Goal: Task Accomplishment & Management: Complete application form

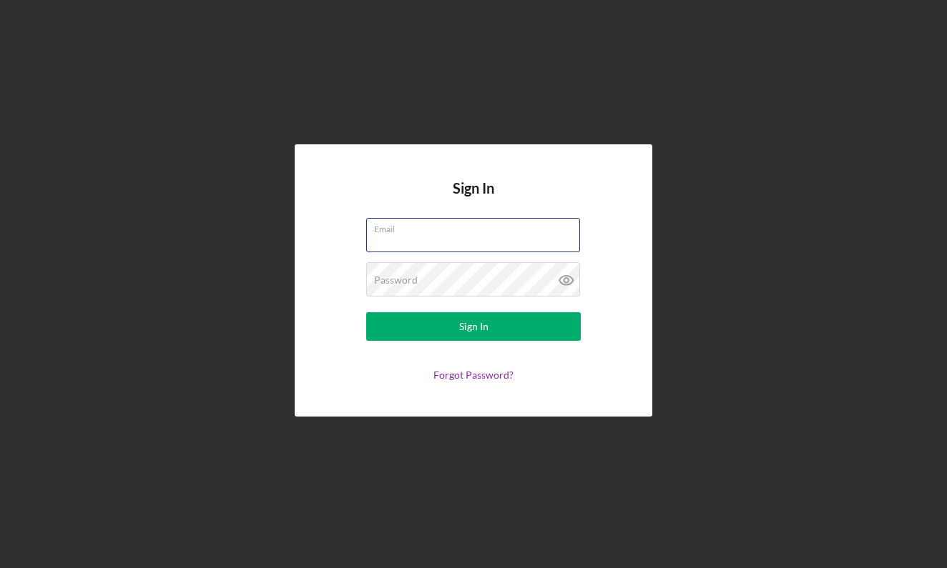
type input "[EMAIL_ADDRESS][DOMAIN_NAME]"
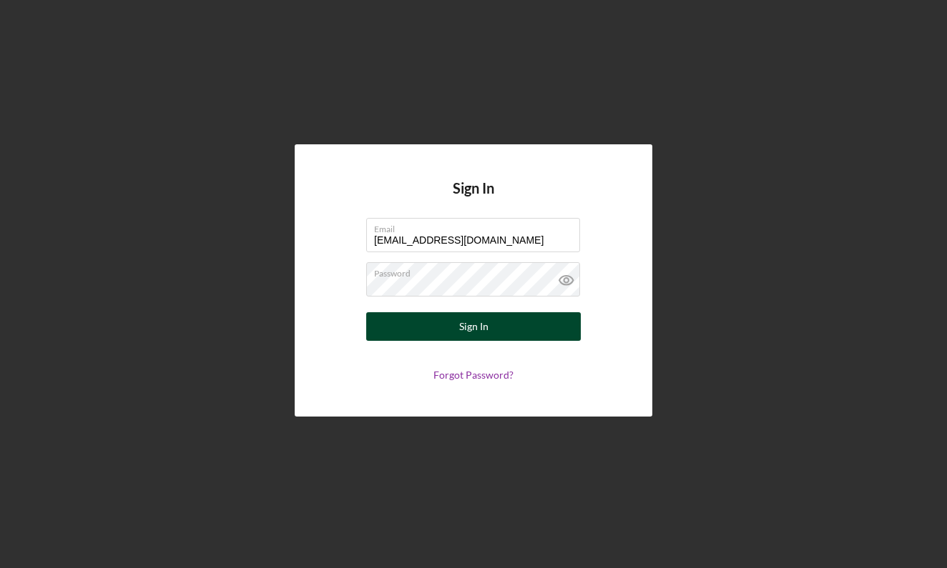
click at [459, 328] on div "Sign In" at bounding box center [473, 326] width 29 height 29
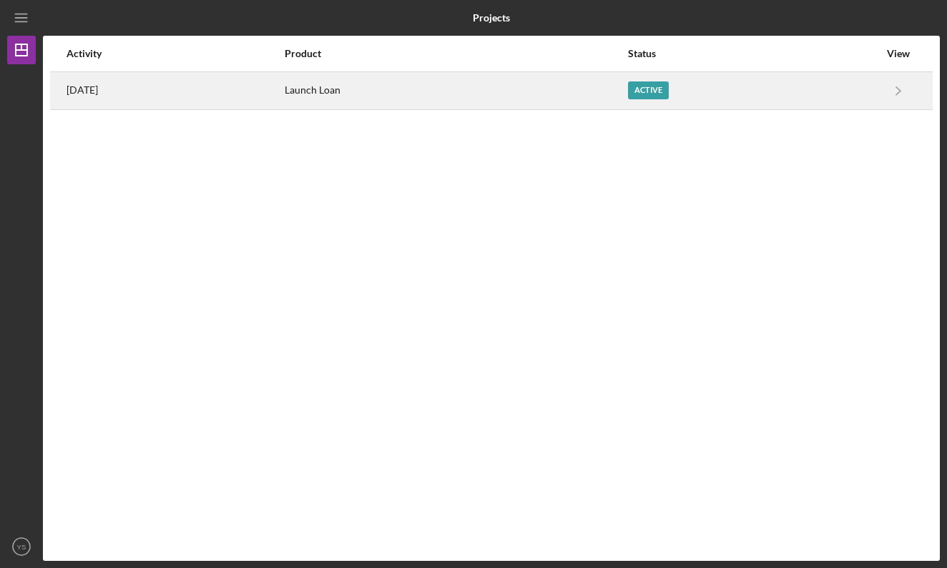
click at [864, 84] on div "Active" at bounding box center [753, 91] width 251 height 36
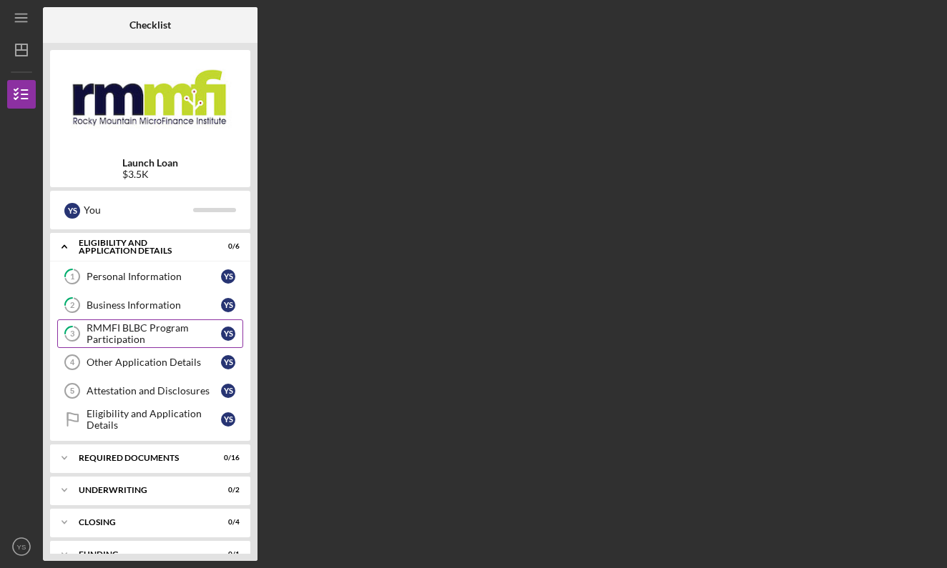
click at [189, 341] on div "RMMFI BLBC Program Participation" at bounding box center [154, 333] width 134 height 23
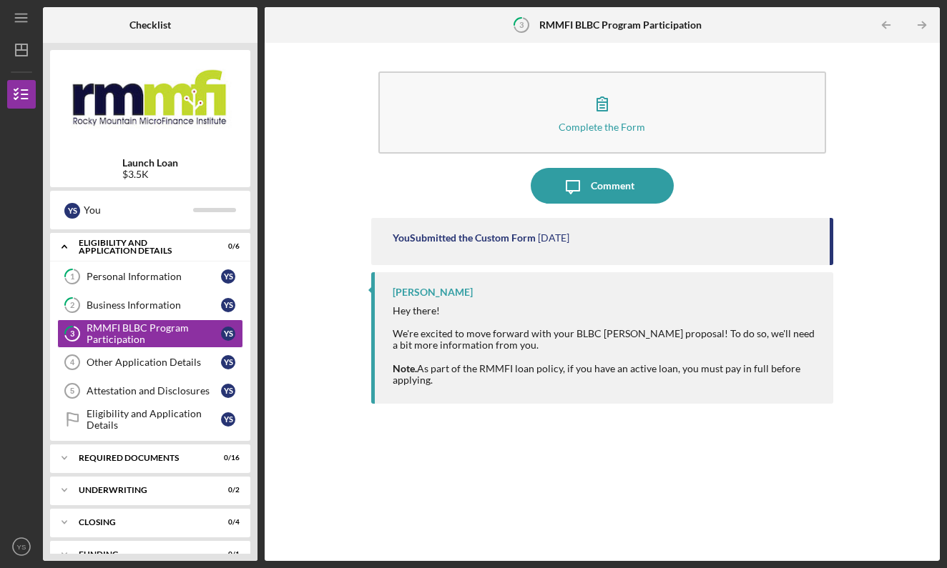
scroll to position [23, 0]
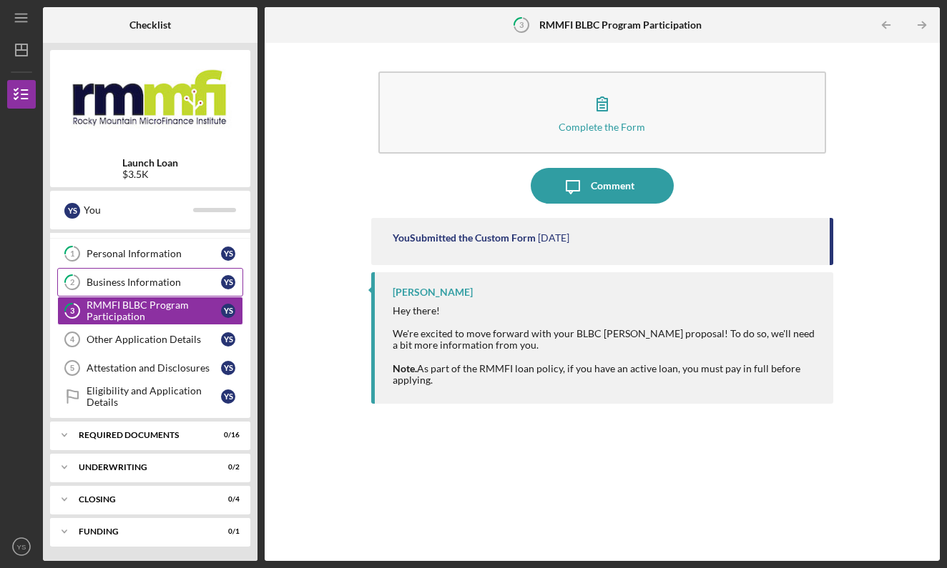
click at [184, 280] on div "Business Information" at bounding box center [154, 282] width 134 height 11
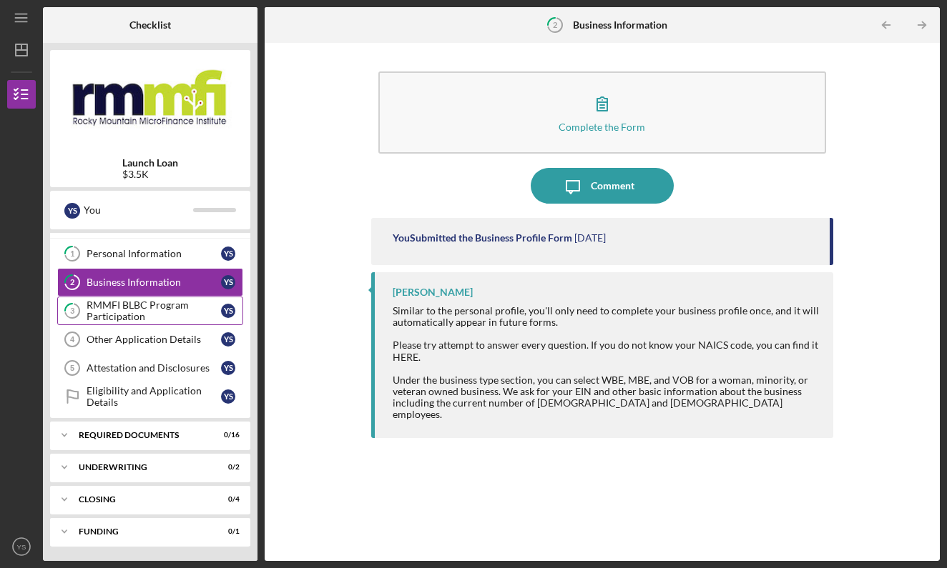
click at [172, 316] on div "RMMFI BLBC Program Participation" at bounding box center [154, 311] width 134 height 23
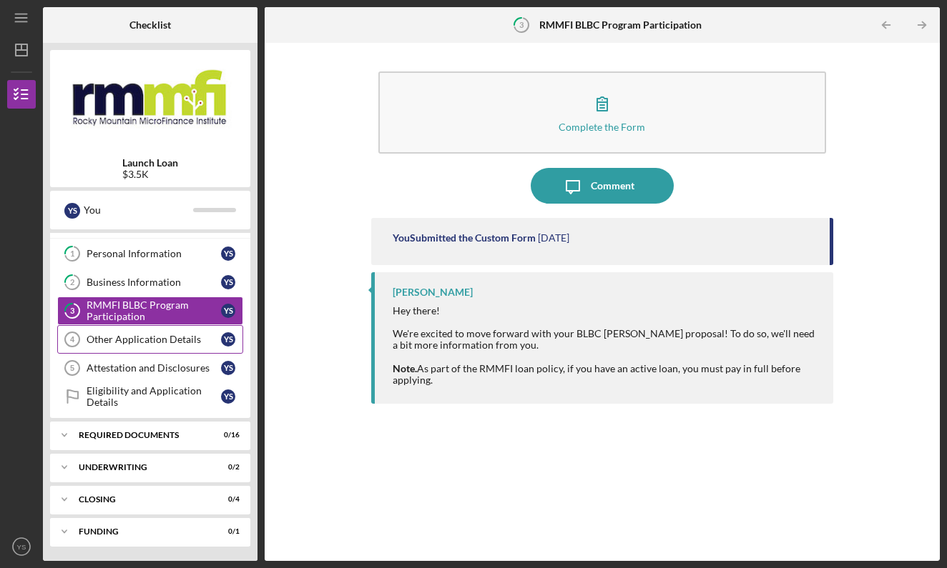
click at [167, 338] on div "Other Application Details" at bounding box center [154, 339] width 134 height 11
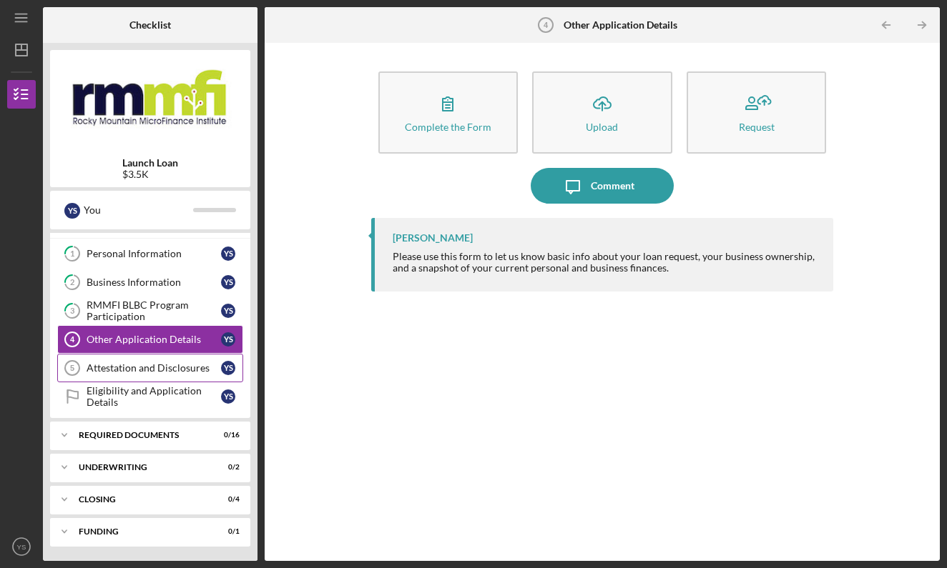
click at [172, 369] on div "Attestation and Disclosures" at bounding box center [154, 367] width 134 height 11
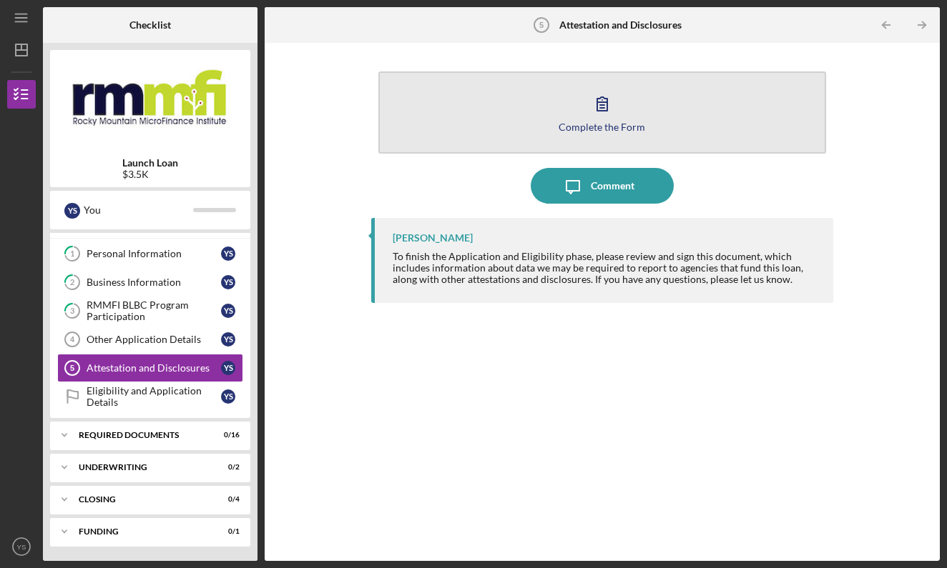
click at [561, 125] on div "Complete the Form" at bounding box center [601, 127] width 87 height 11
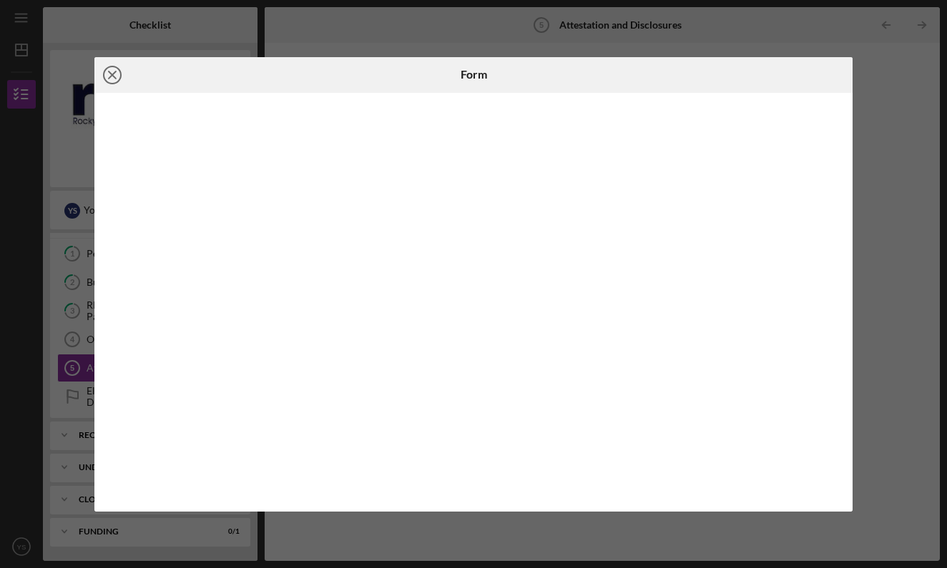
click at [117, 70] on icon "Icon/Close" at bounding box center [112, 75] width 36 height 36
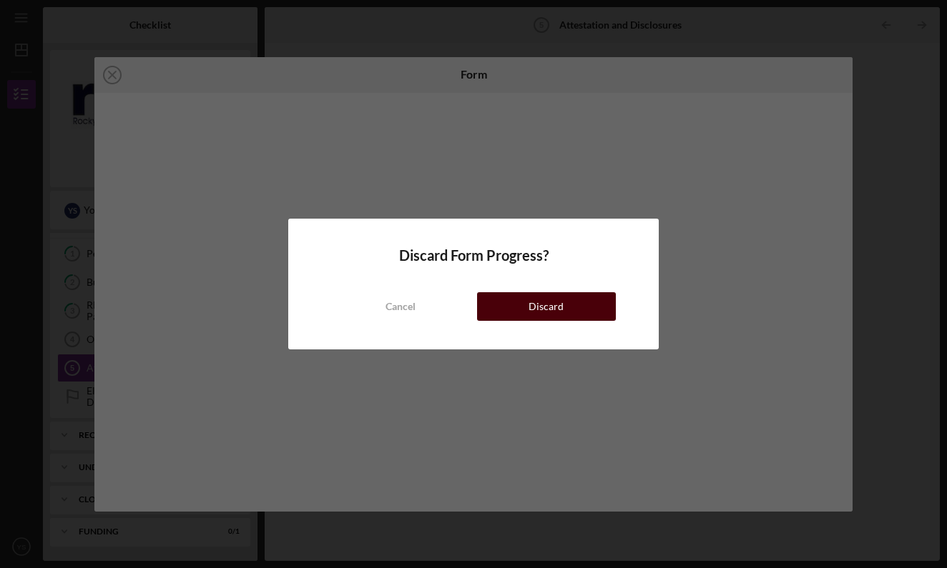
click at [516, 306] on button "Discard" at bounding box center [546, 306] width 139 height 29
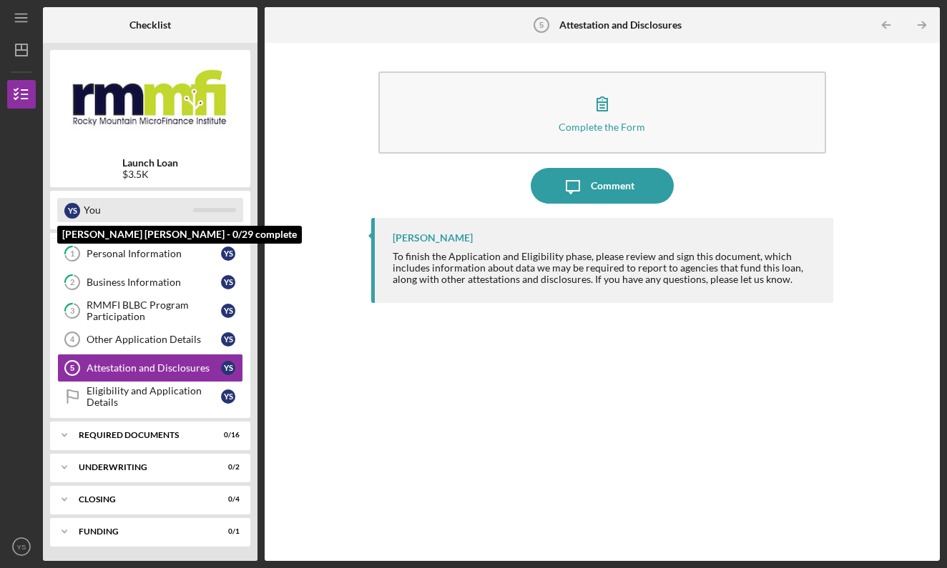
click at [199, 205] on div "Y S You" at bounding box center [150, 210] width 186 height 24
click at [175, 210] on div "You" at bounding box center [138, 210] width 109 height 24
click at [217, 204] on div "Y S You" at bounding box center [150, 210] width 186 height 24
click at [85, 212] on div "You" at bounding box center [138, 210] width 109 height 24
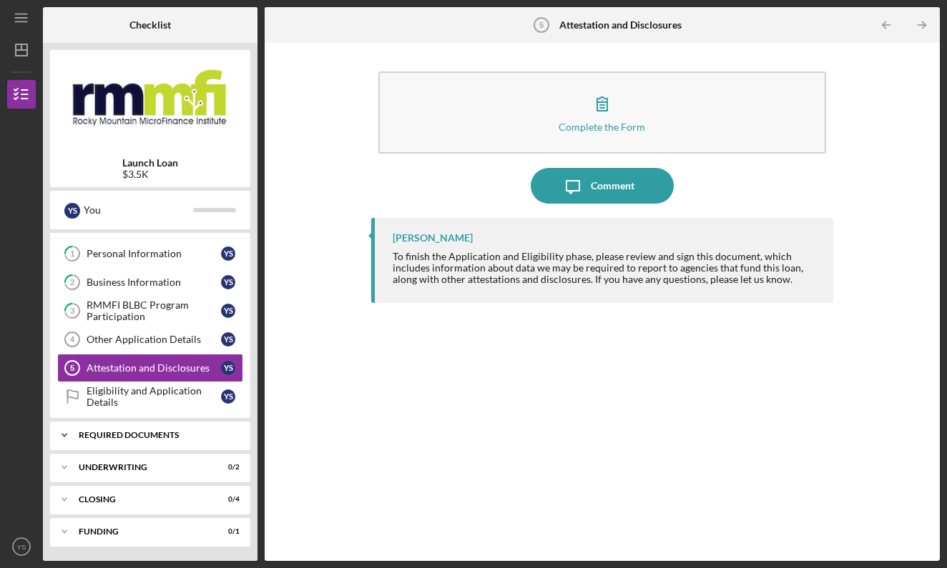
click at [169, 430] on div "Icon/Expander Required Documents 0 / 16" at bounding box center [150, 435] width 200 height 29
